Goal: Information Seeking & Learning: Understand process/instructions

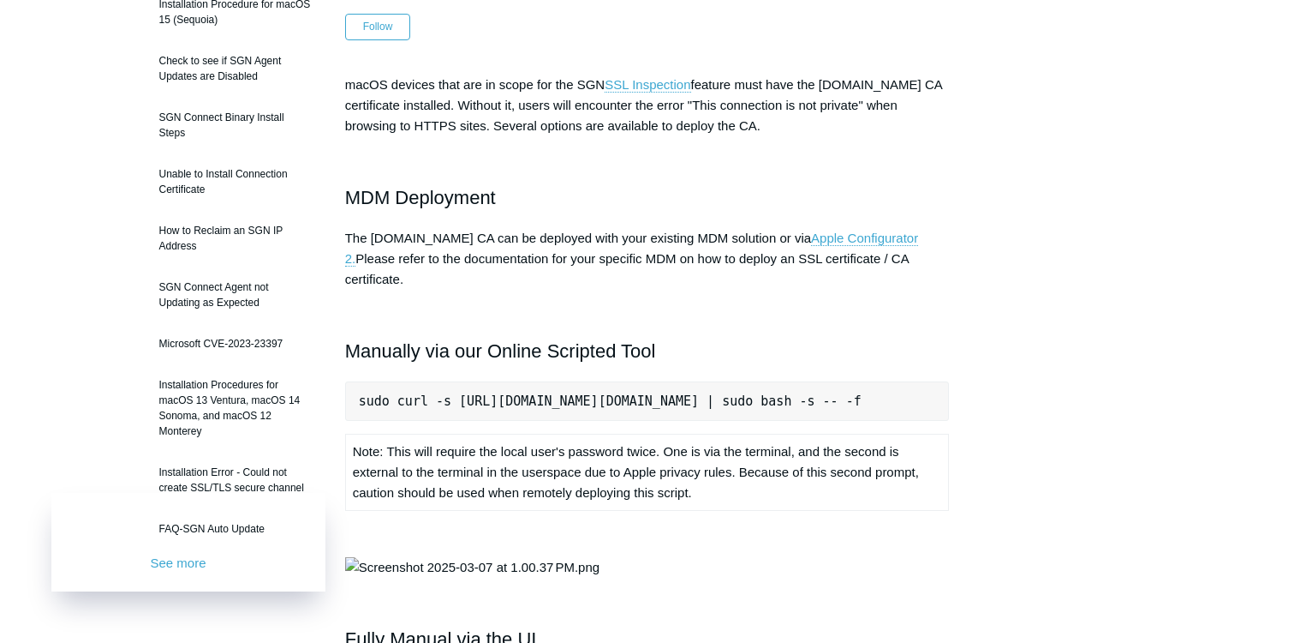
scroll to position [171, 0]
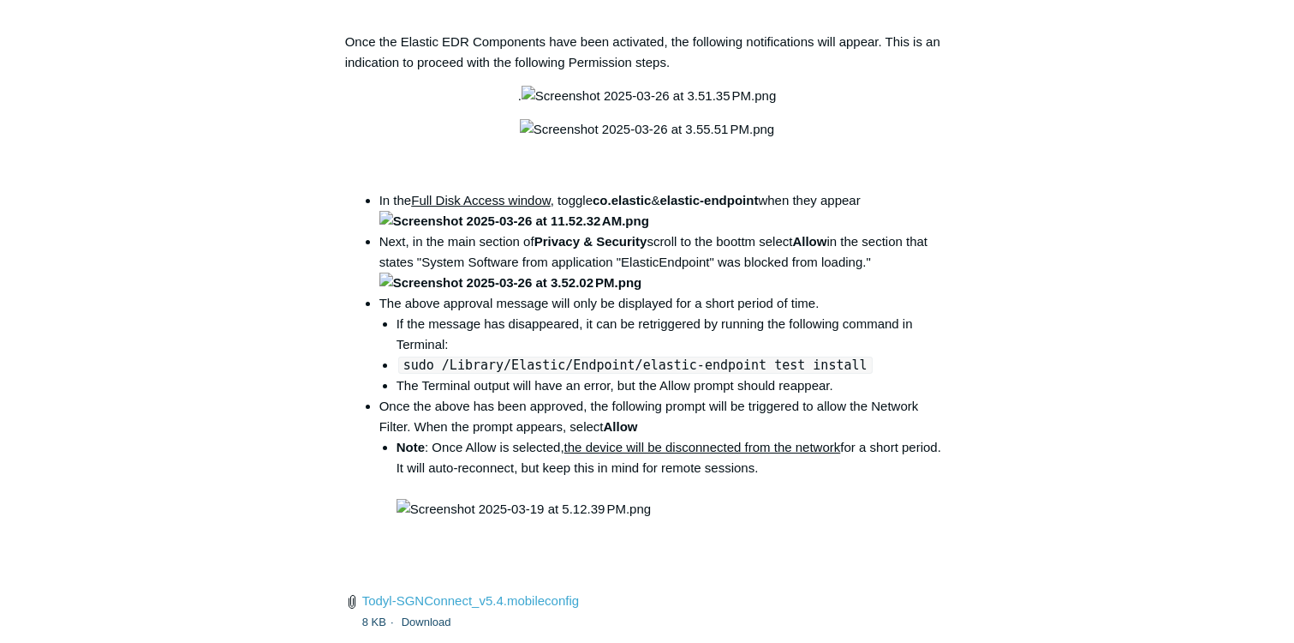
scroll to position [2313, 0]
